Goal: Obtain resource: Download file/media

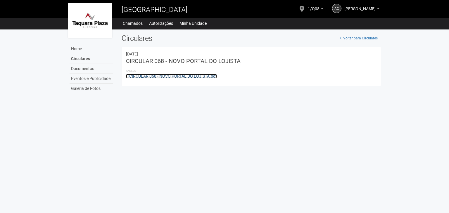
click at [187, 74] on link "CIRCULAR 068 - NOVO PORTAL DO LOJISTA.pdf" at bounding box center [171, 76] width 91 height 5
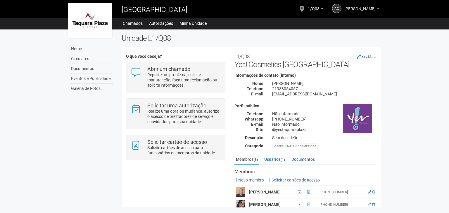
click at [347, 6] on span "[PERSON_NAME]" at bounding box center [359, 6] width 31 height 10
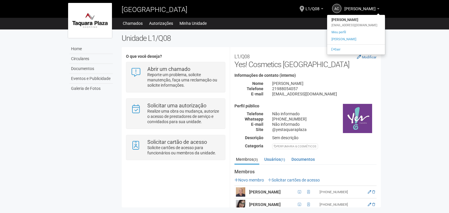
click at [106, 124] on div "Home Circulares Documentos Eventos e Publicidade Galeria de Fotos Unidade L1/Q0…" at bounding box center [225, 120] width 322 height 181
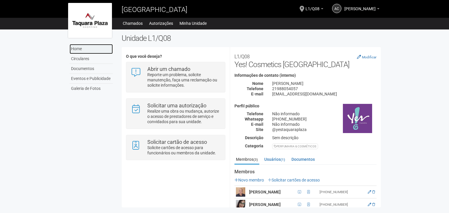
click at [77, 51] on link "Home" at bounding box center [91, 49] width 43 height 10
